Goal: Information Seeking & Learning: Learn about a topic

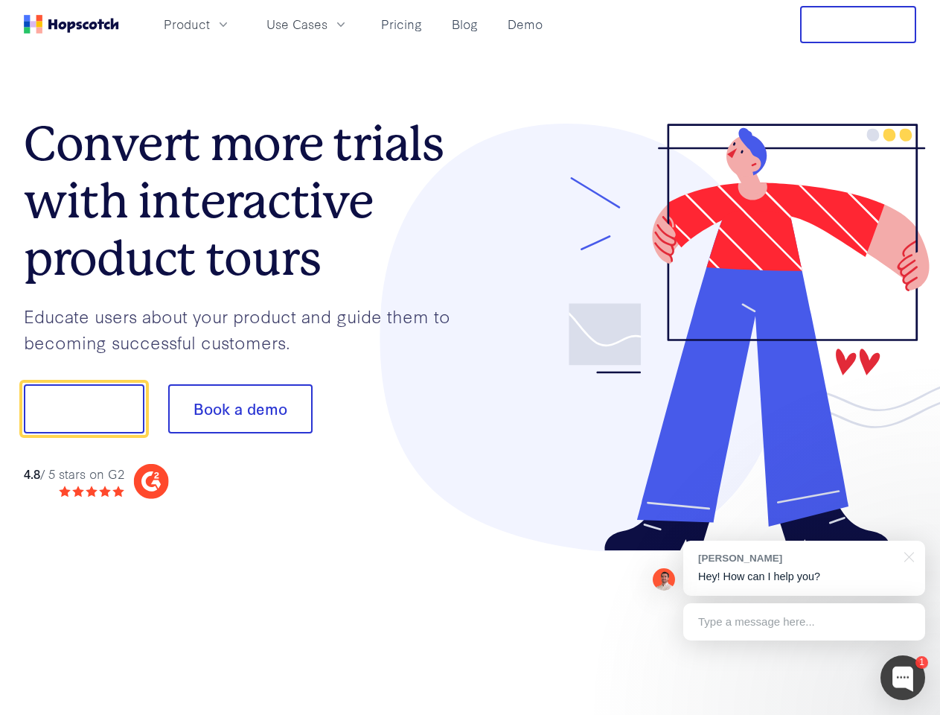
click at [470, 357] on div at bounding box center [693, 338] width 447 height 428
click at [210, 24] on span "Product" at bounding box center [187, 24] width 46 height 19
click at [328, 24] on span "Use Cases" at bounding box center [297, 24] width 61 height 19
click at [858, 25] on button "Free Trial" at bounding box center [858, 24] width 116 height 37
click at [83, 409] on button "Show me!" at bounding box center [84, 408] width 121 height 49
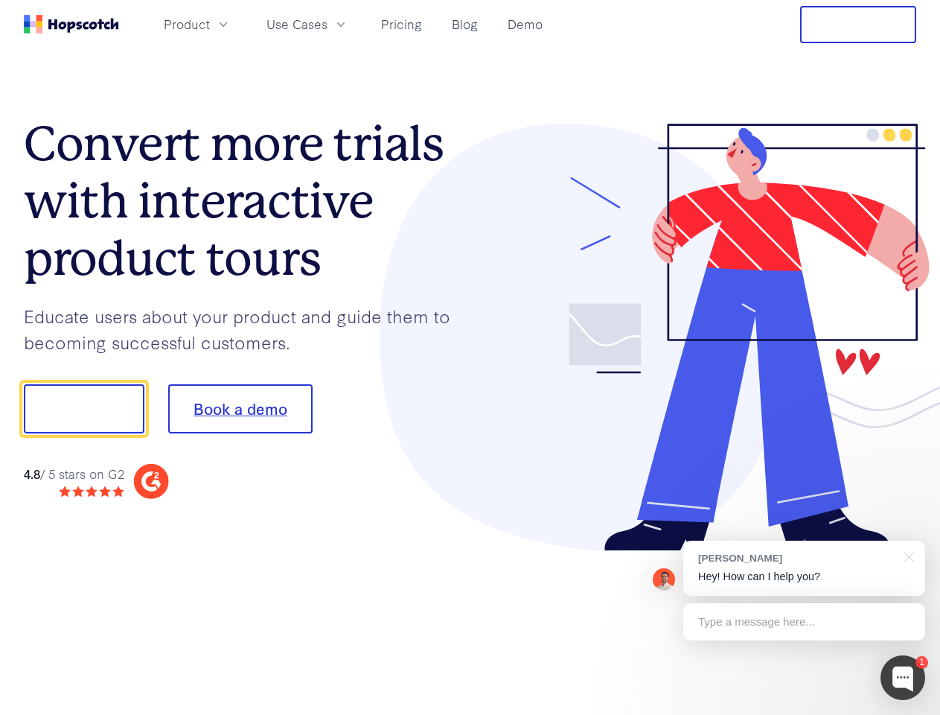
click at [240, 409] on button "Book a demo" at bounding box center [240, 408] width 144 height 49
click at [903, 677] on div at bounding box center [903, 677] width 45 height 45
click at [804, 568] on div "[PERSON_NAME] Hey! How can I help you?" at bounding box center [804, 567] width 242 height 55
click at [907, 555] on div at bounding box center [785, 407] width 279 height 497
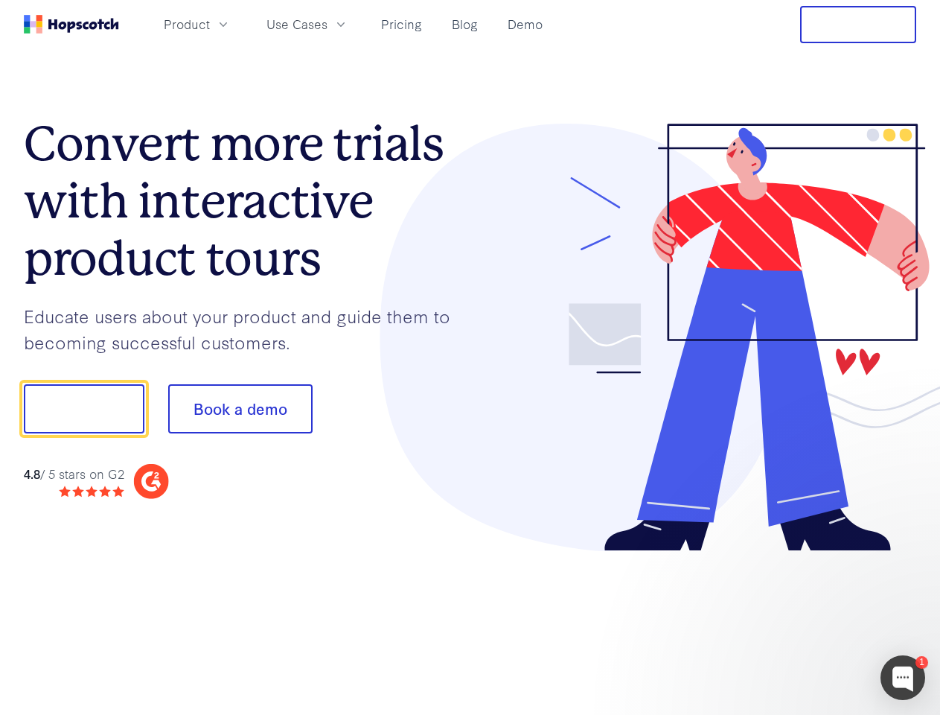
click at [804, 622] on div at bounding box center [785, 506] width 279 height 297
